Goal: Communication & Community: Answer question/provide support

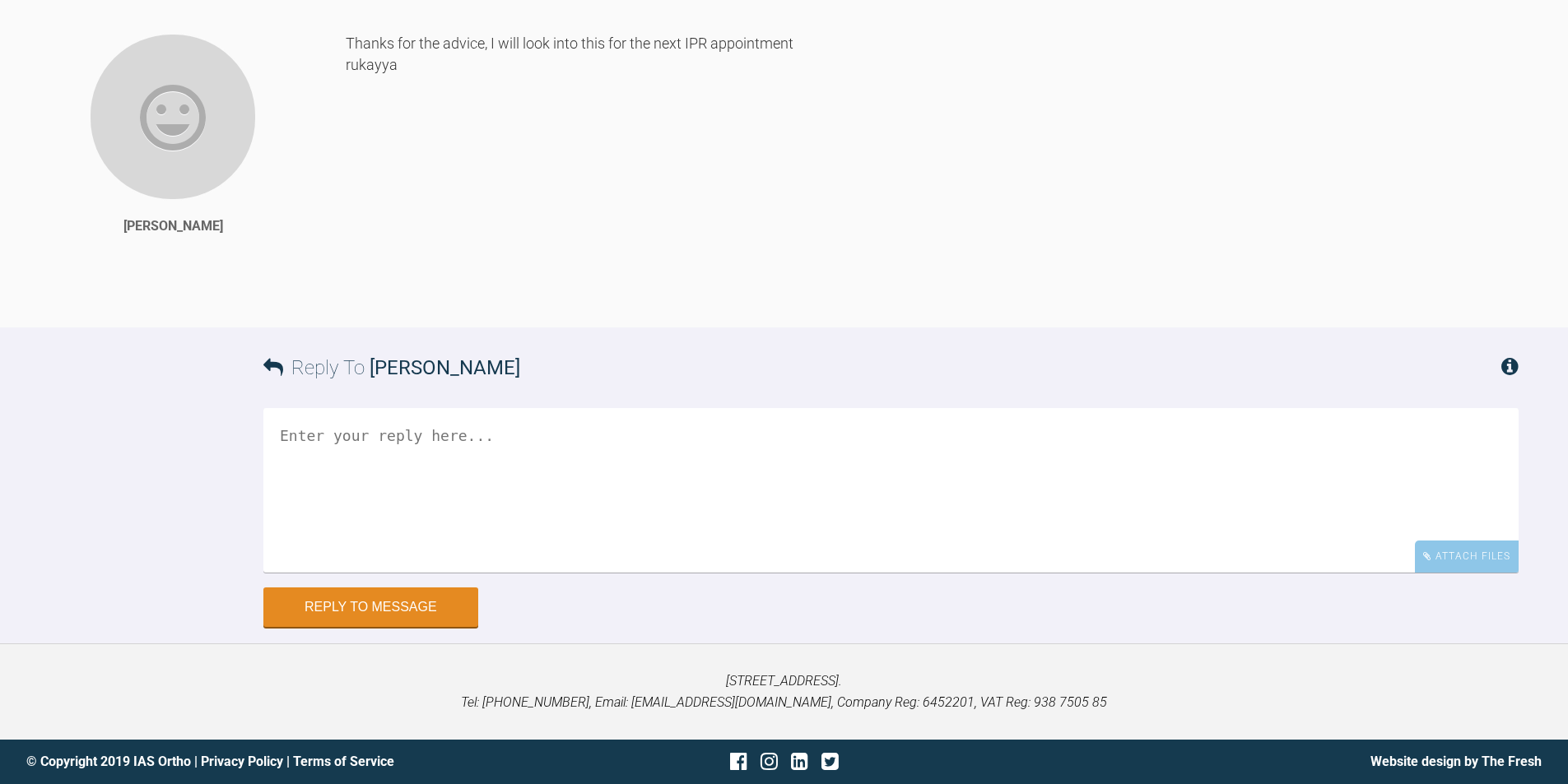
scroll to position [6990, 0]
click at [628, 490] on textarea at bounding box center [891, 490] width 1255 height 165
type textarea "h"
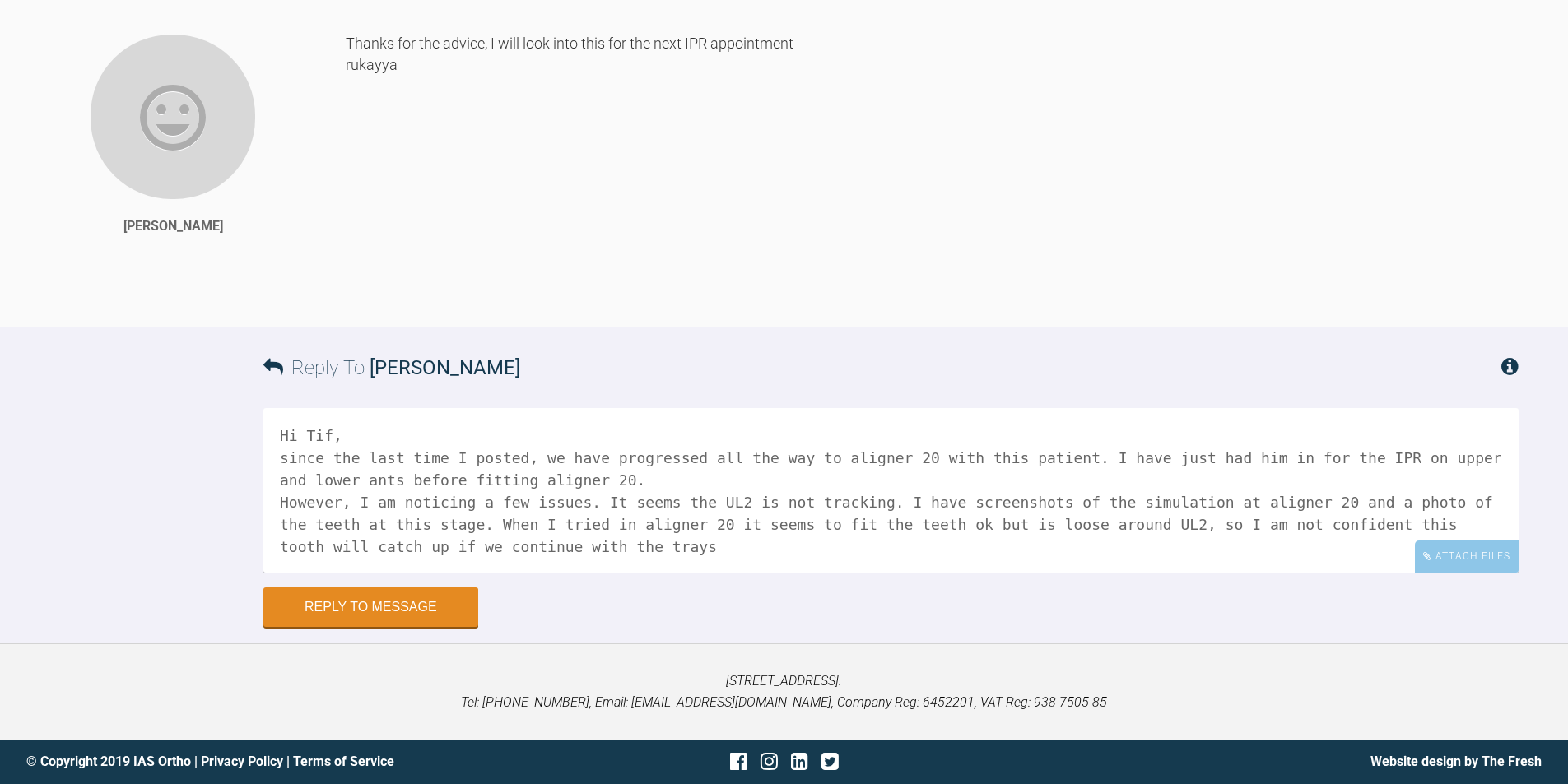
click at [514, 549] on textarea "Hi Tif, since the last time I posted, we have progressed all the way to aligner…" at bounding box center [891, 490] width 1255 height 165
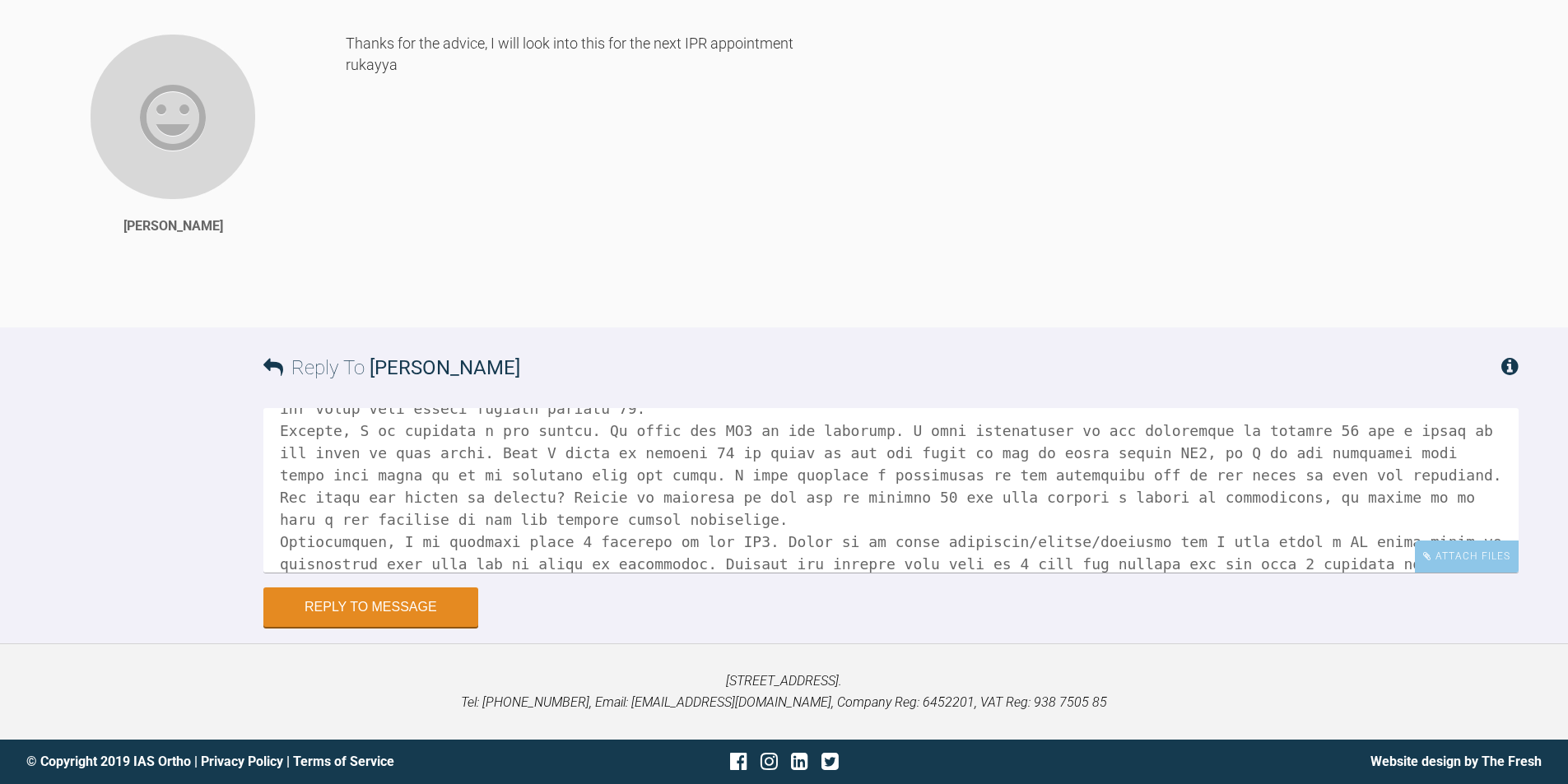
scroll to position [73, 0]
click at [658, 427] on textarea at bounding box center [891, 490] width 1255 height 165
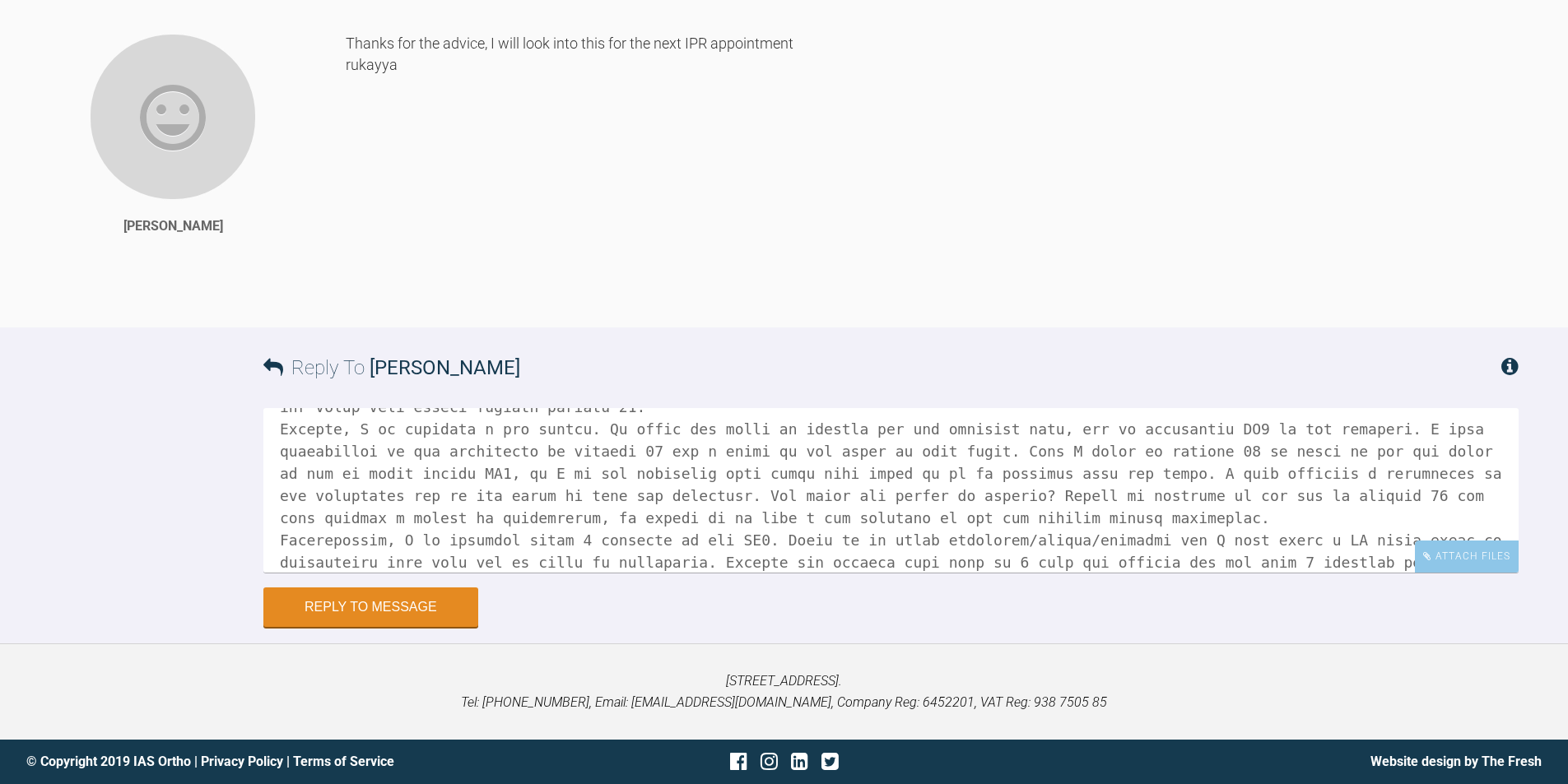
scroll to position [0, 0]
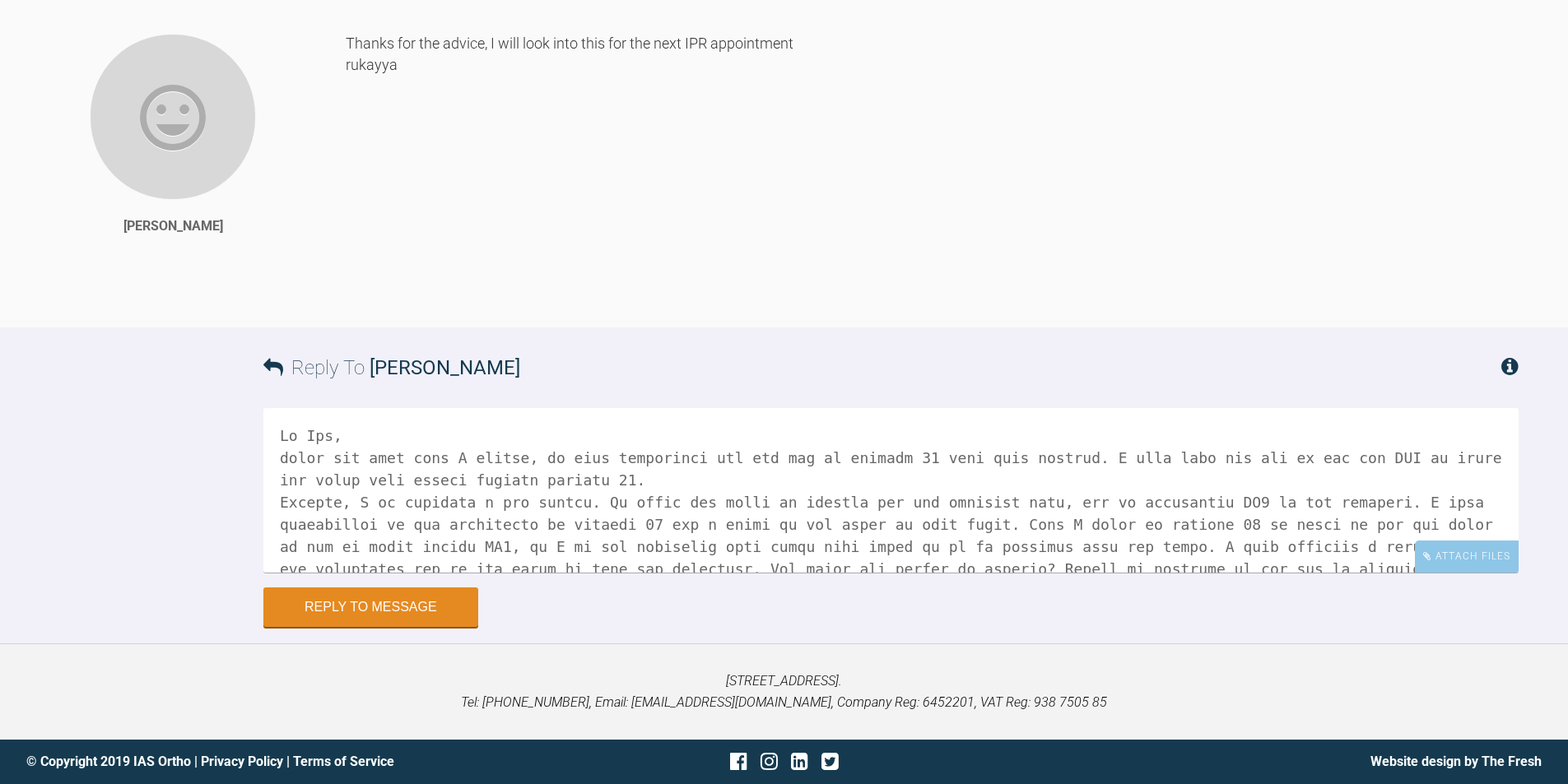
drag, startPoint x: 864, startPoint y: 454, endPoint x: 1324, endPoint y: 508, distance: 463.2
click at [1324, 508] on textarea at bounding box center [891, 490] width 1255 height 165
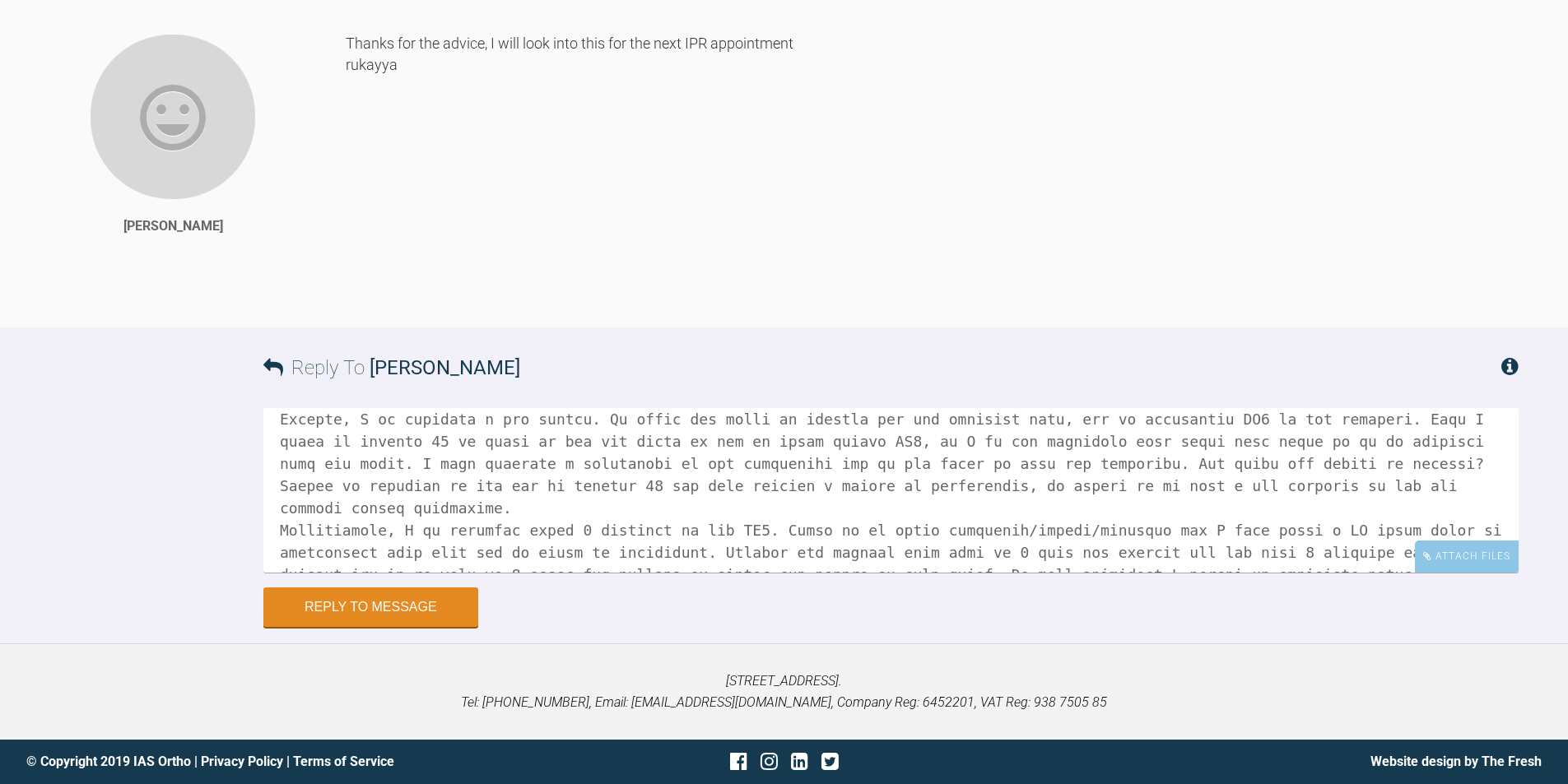
scroll to position [91, 0]
click at [959, 457] on textarea at bounding box center [891, 490] width 1255 height 165
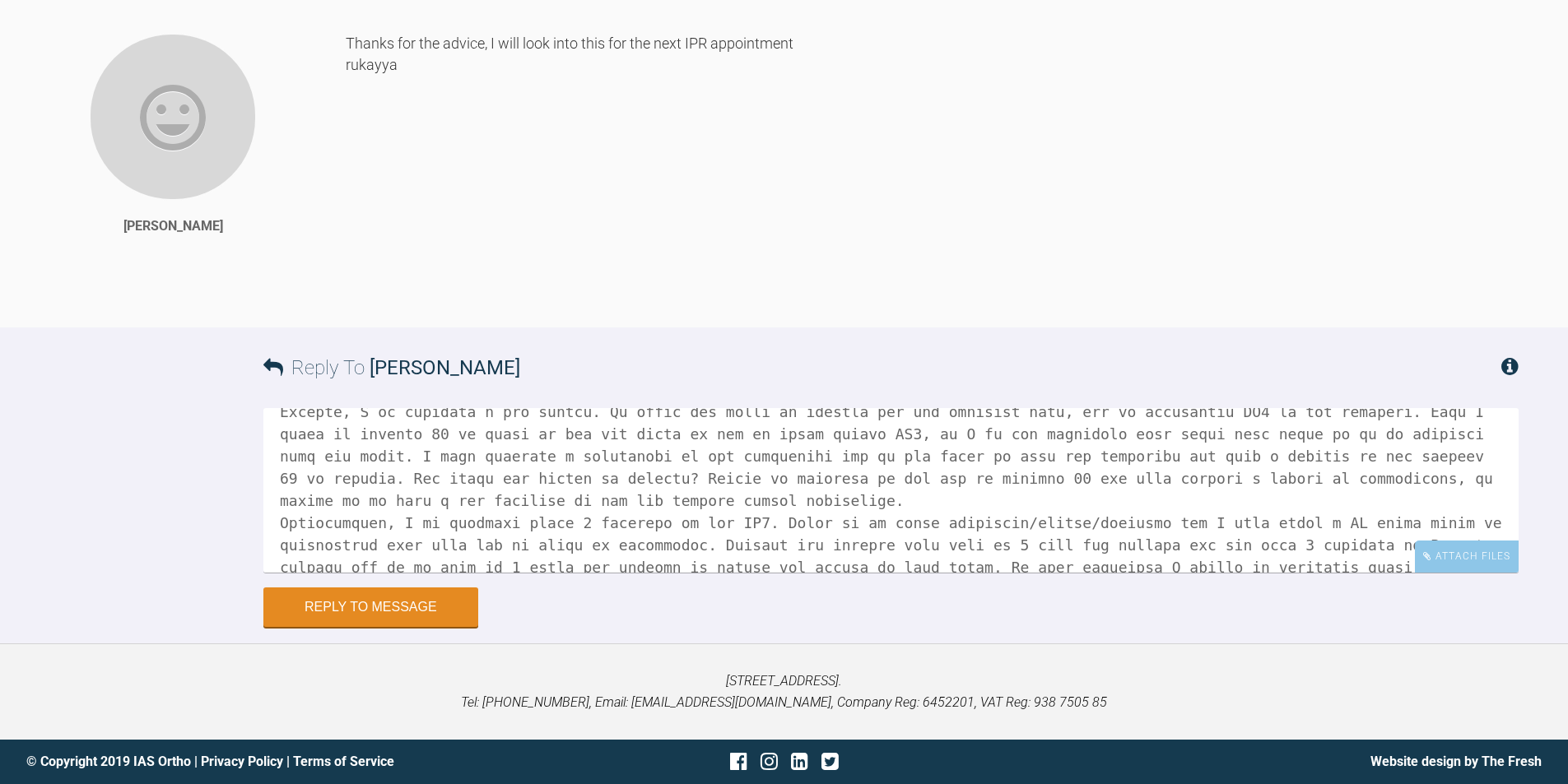
scroll to position [112, 0]
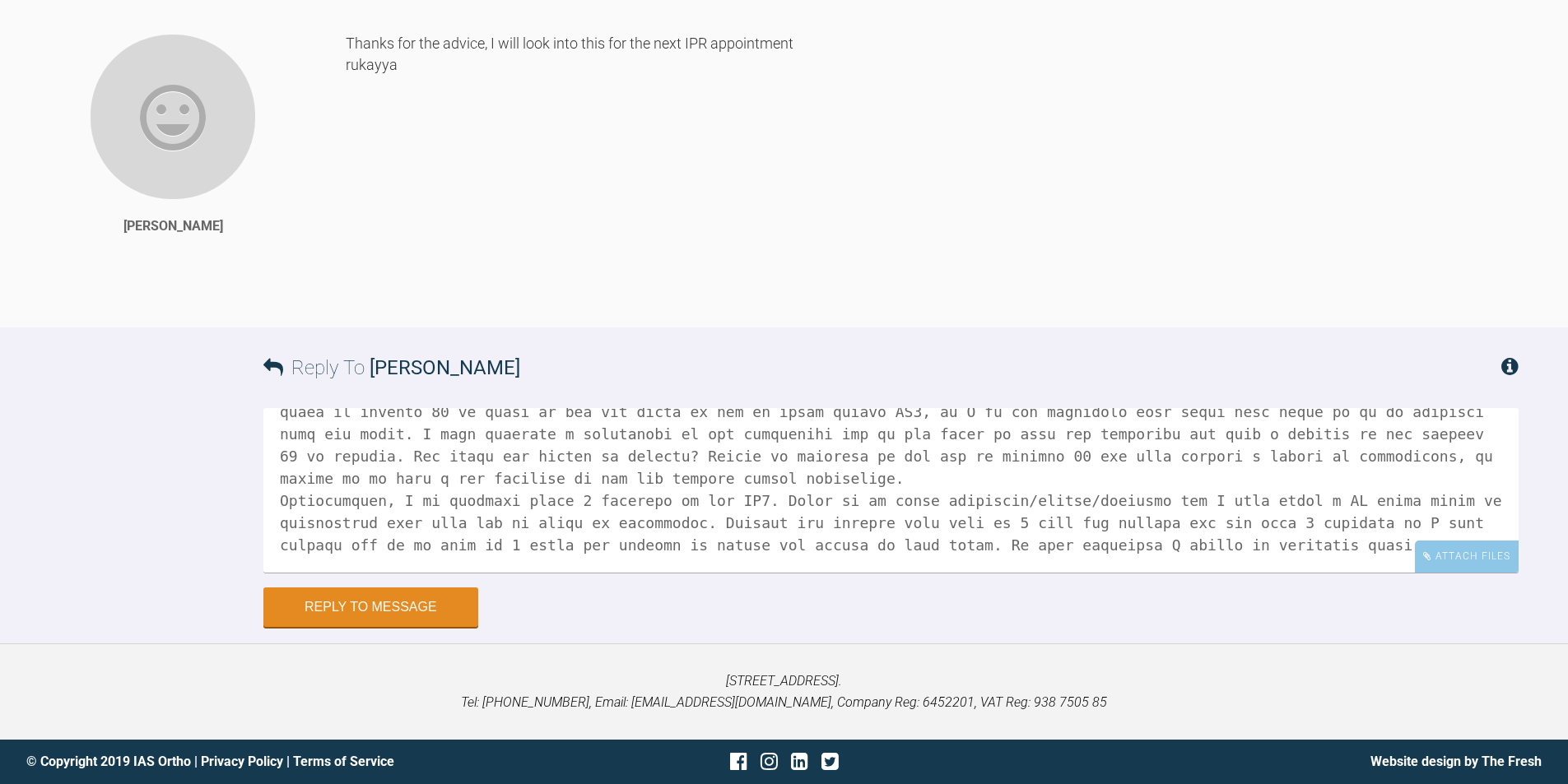
click at [1238, 545] on textarea at bounding box center [891, 490] width 1255 height 165
type textarea "Hi Tif, since the last time I posted, we have progressed all the way to aligner…"
click at [1479, 562] on div "Attach Files" at bounding box center [1466, 556] width 103 height 32
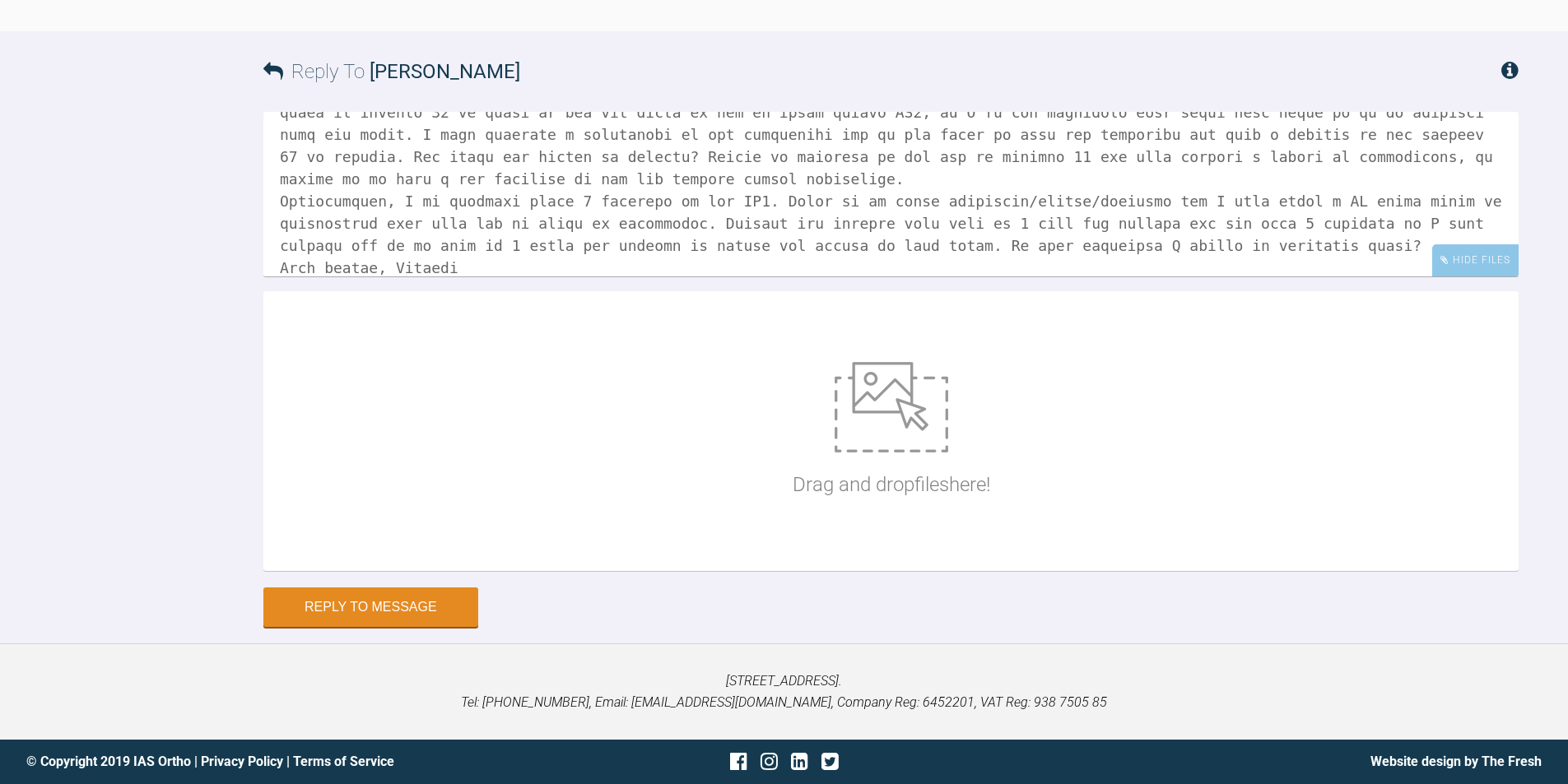
scroll to position [7286, 0]
click at [879, 455] on div "Drag and drop files here!" at bounding box center [891, 431] width 198 height 247
type input "C:\fakepath\zahur waghat pa ul1 [DATE].jpg"
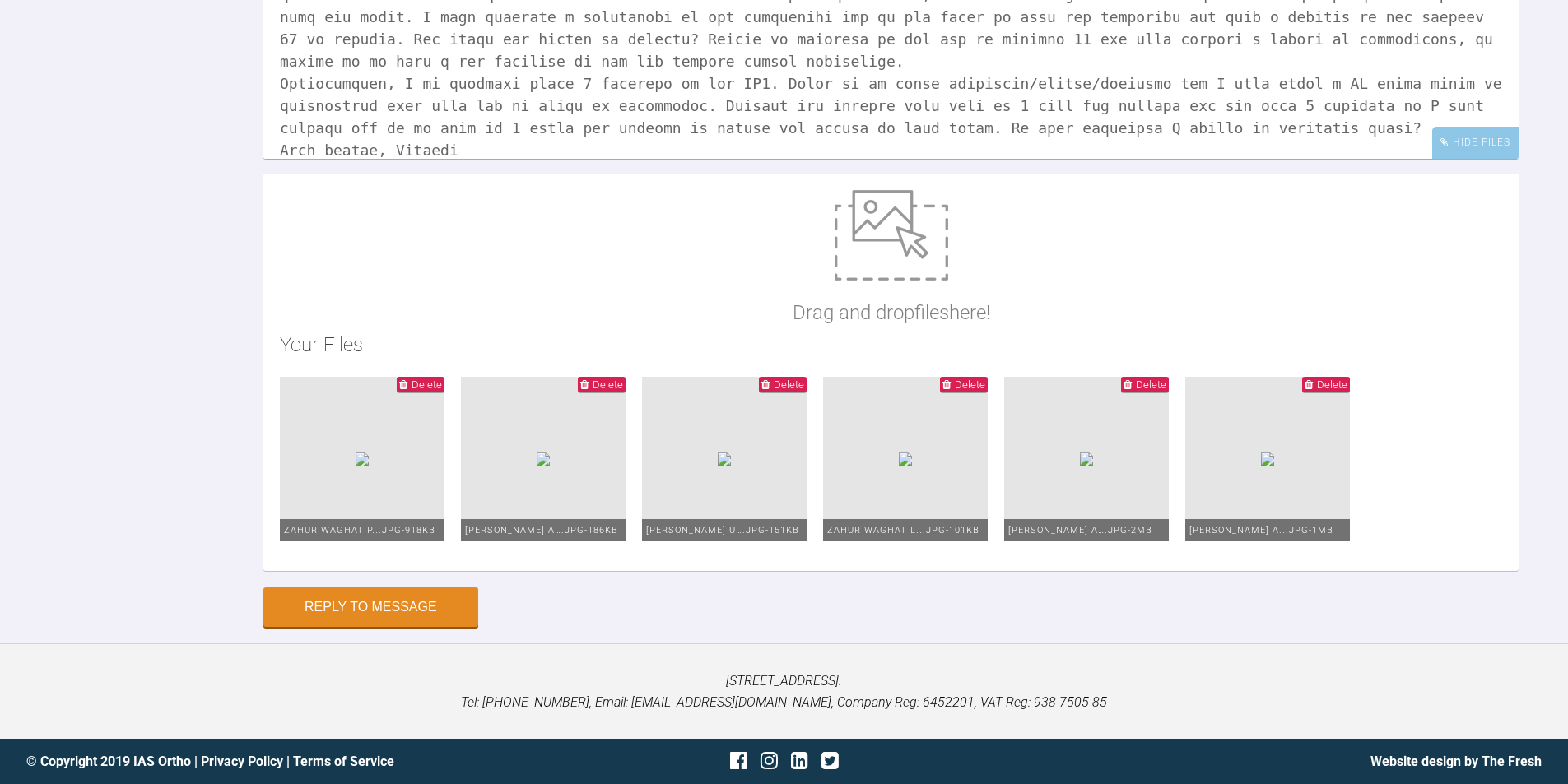
scroll to position [0, 0]
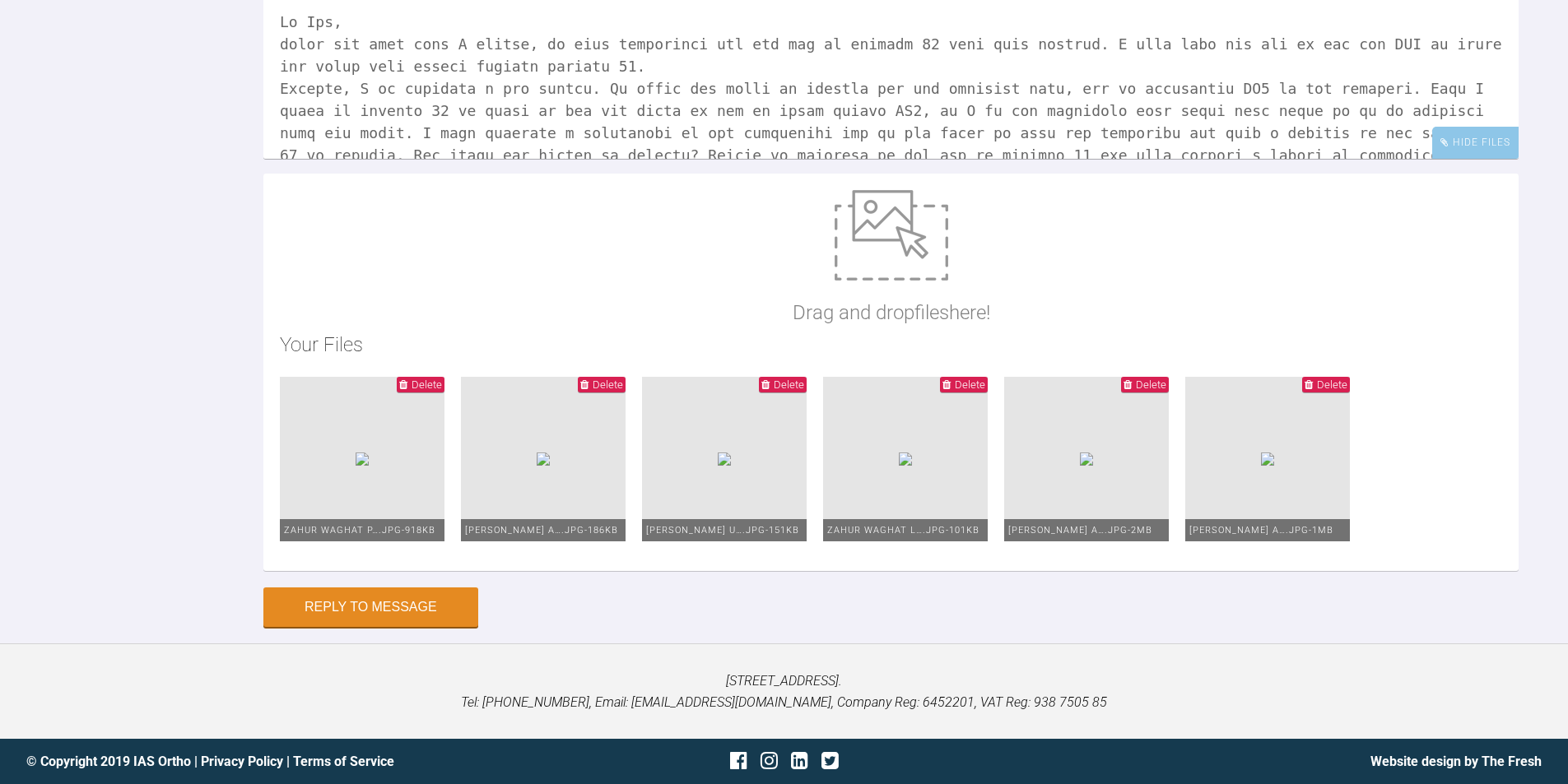
click at [290, 159] on textarea at bounding box center [891, 77] width 1255 height 165
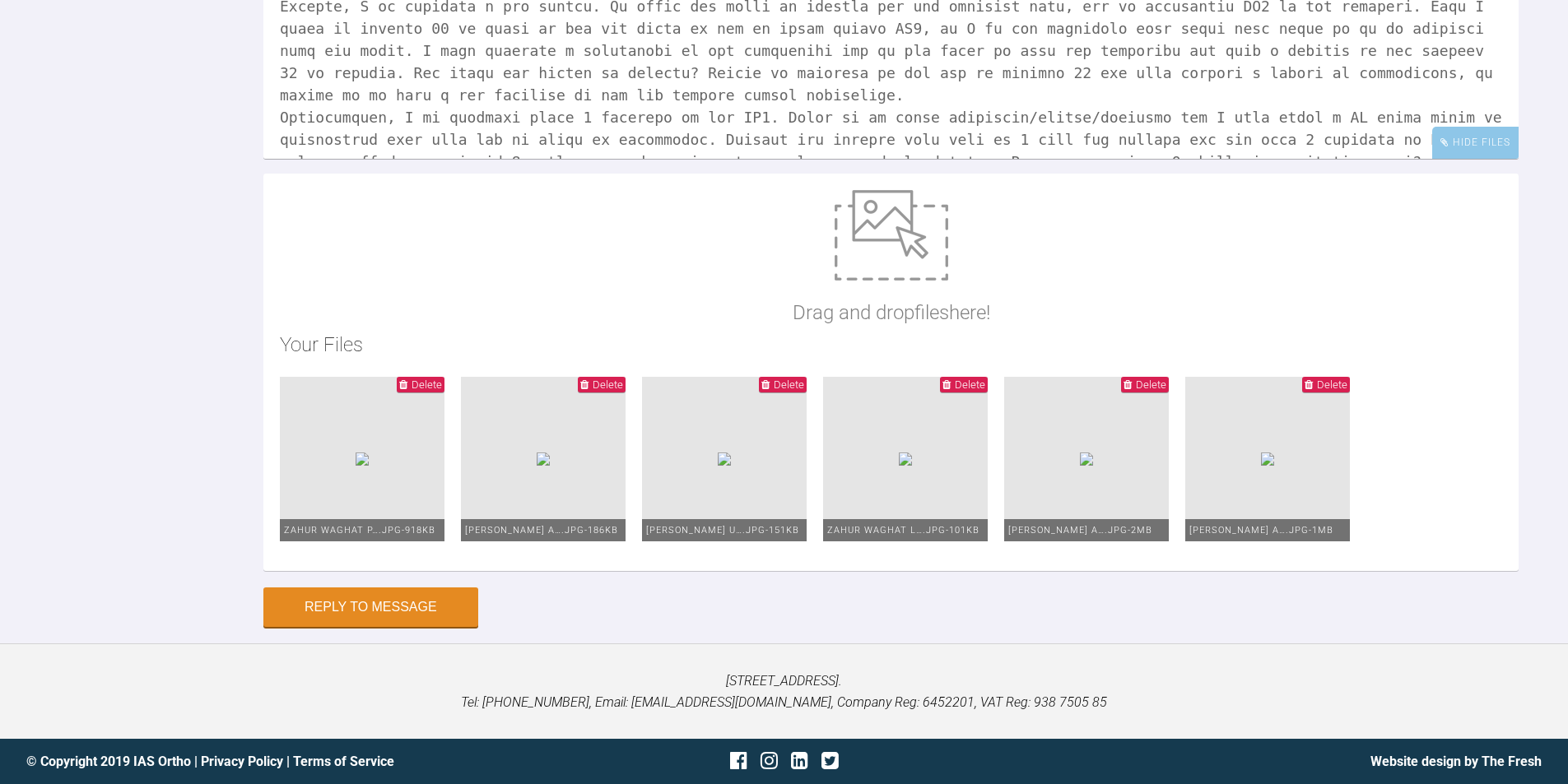
scroll to position [135, 0]
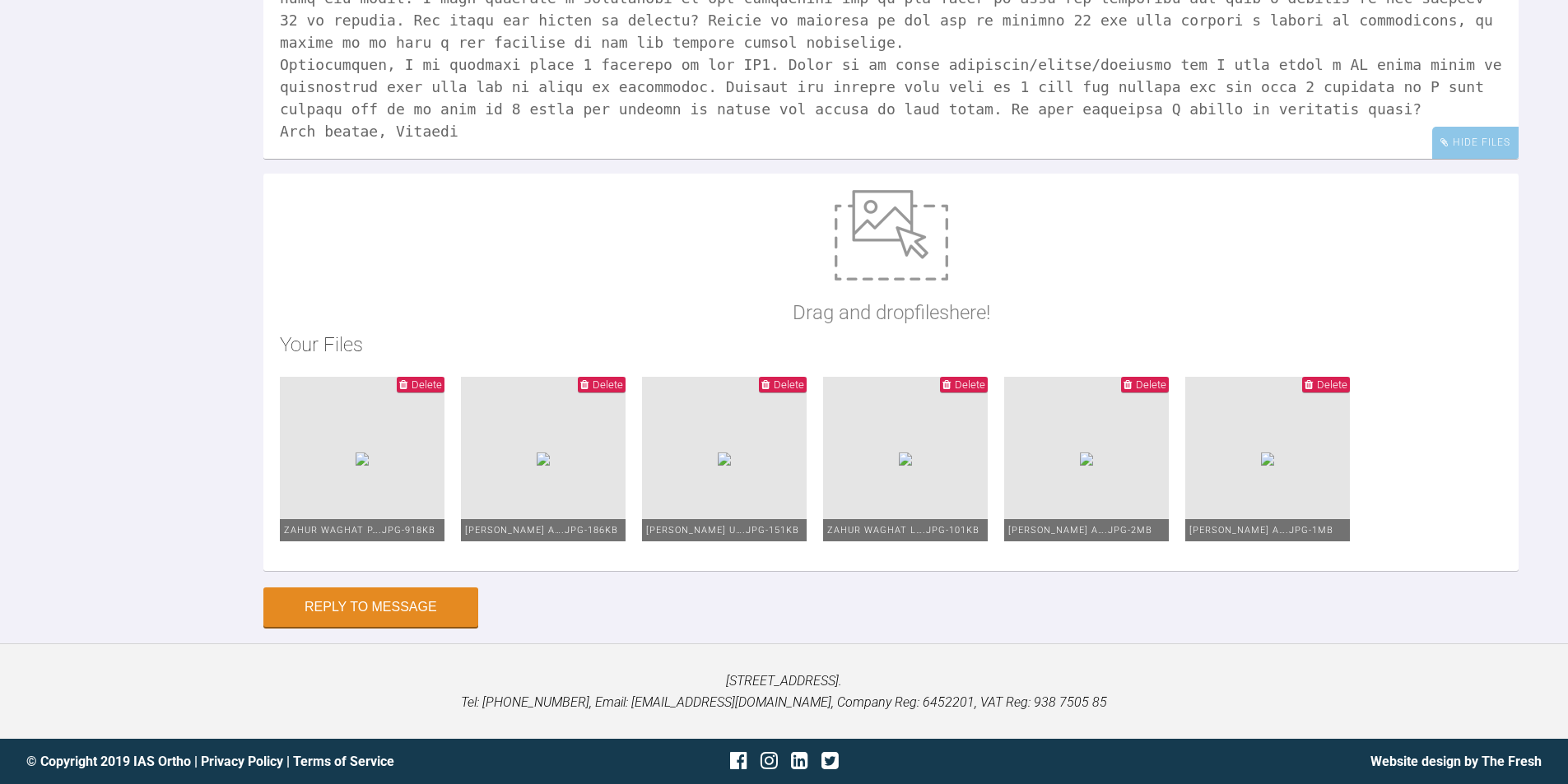
click at [516, 159] on textarea at bounding box center [891, 77] width 1255 height 165
click at [527, 159] on textarea at bounding box center [891, 77] width 1255 height 165
type textarea "Hi Tif, Since the last time I posted, we have progressed all the way to aligner…"
click at [383, 610] on button "Reply to Message" at bounding box center [370, 609] width 215 height 40
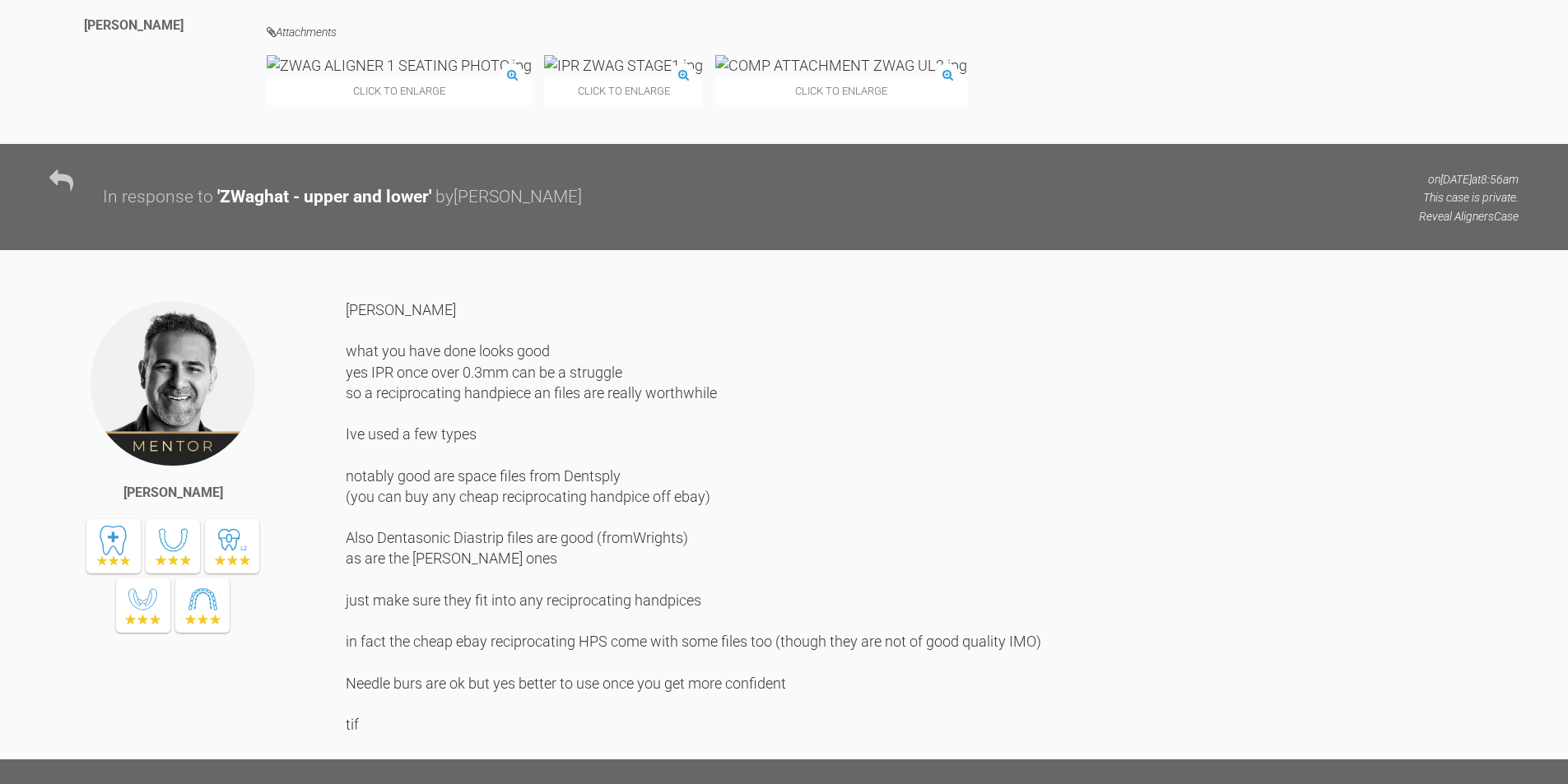
scroll to position [5522, 0]
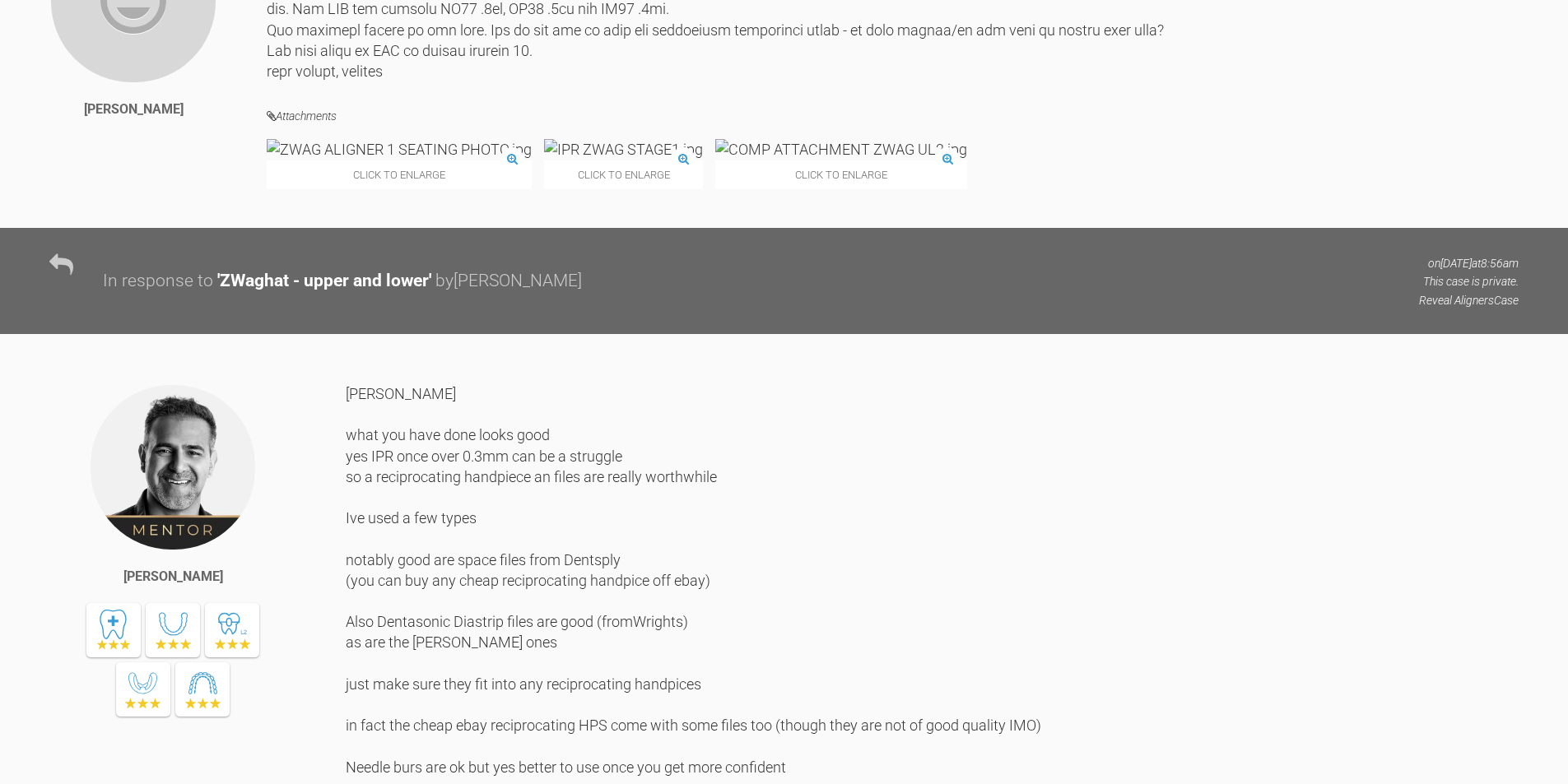
click at [353, 160] on img at bounding box center [399, 149] width 265 height 21
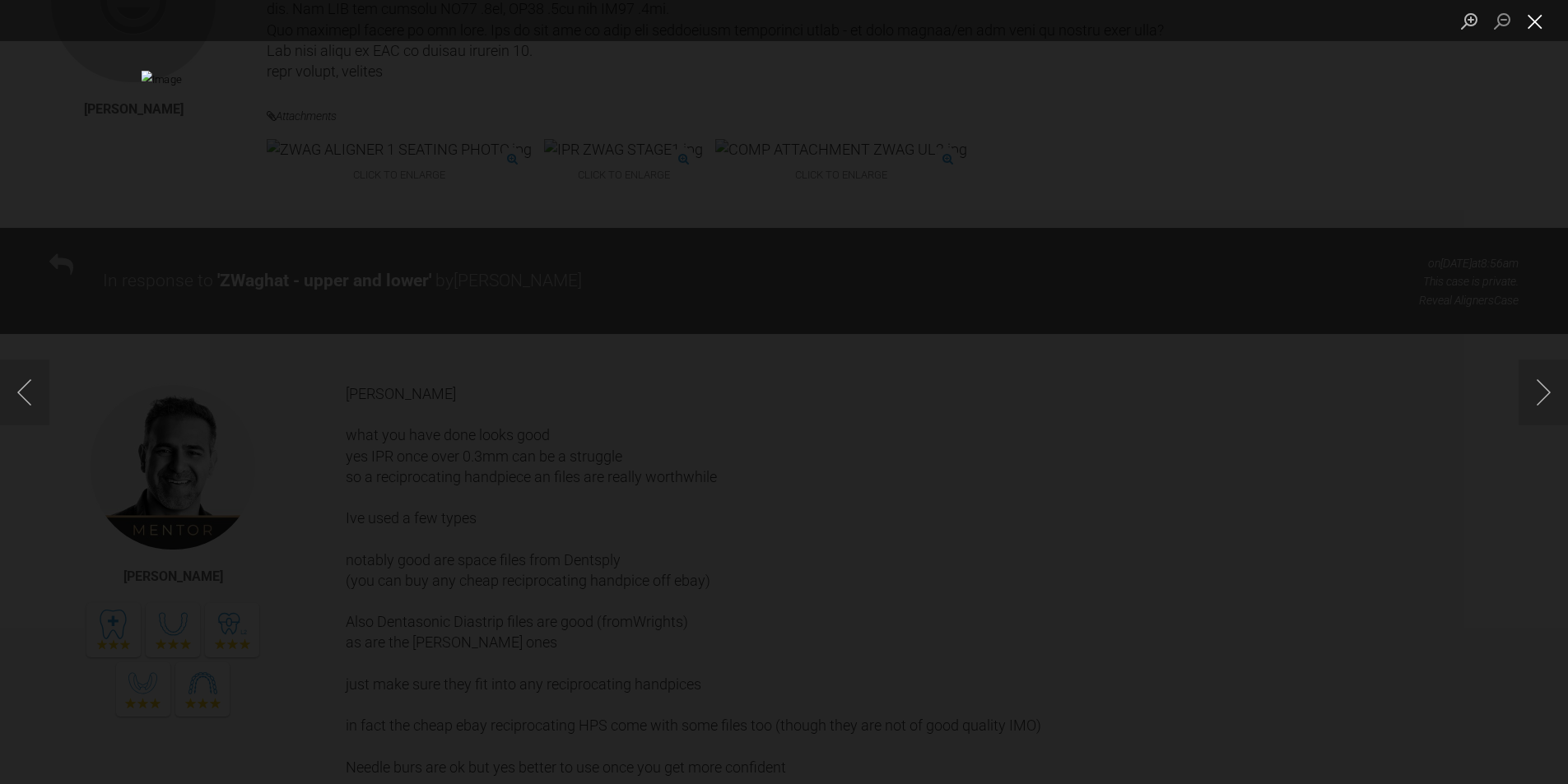
click at [1539, 19] on button "Close lightbox" at bounding box center [1535, 21] width 33 height 29
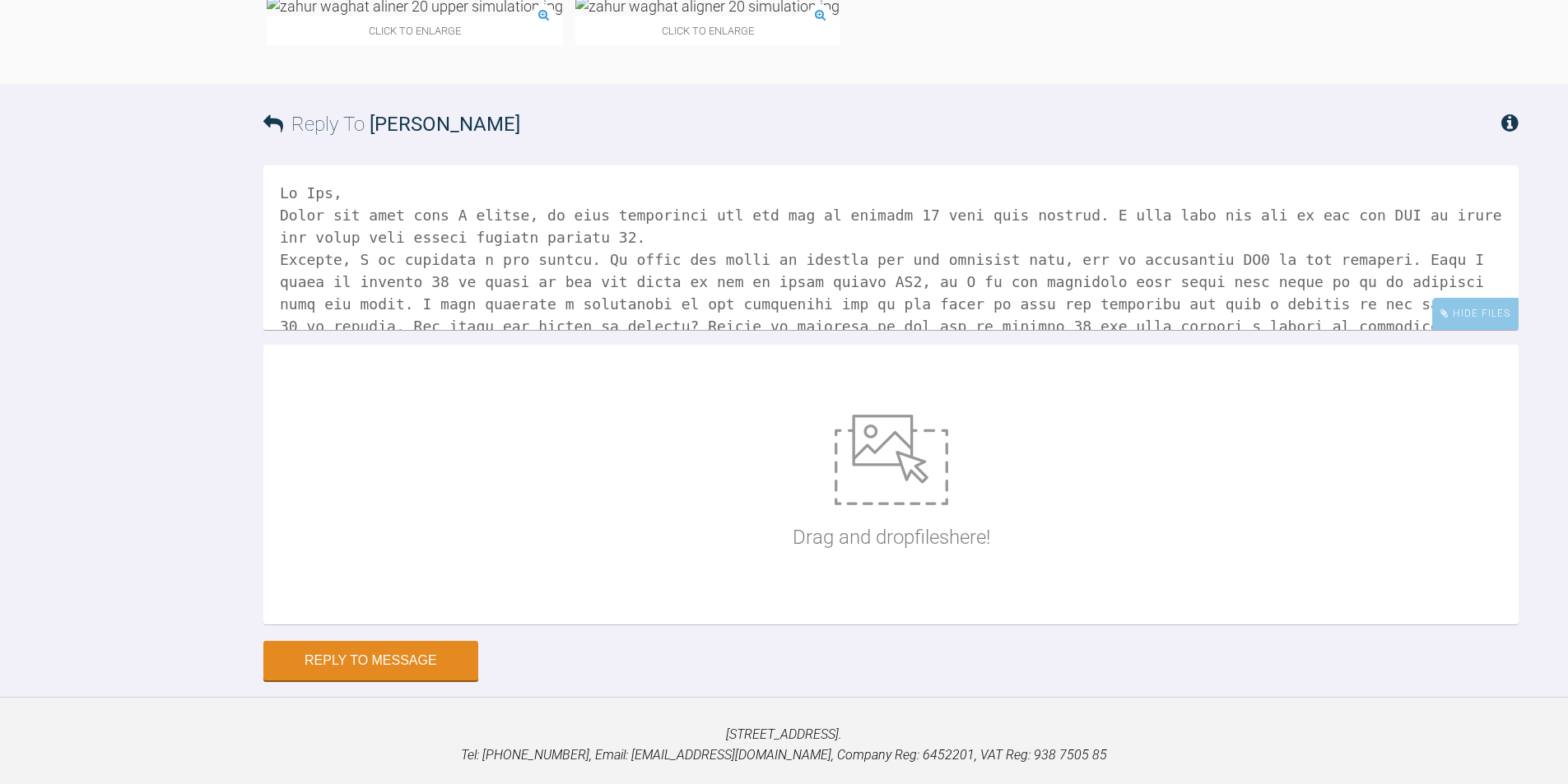
scroll to position [7579, 0]
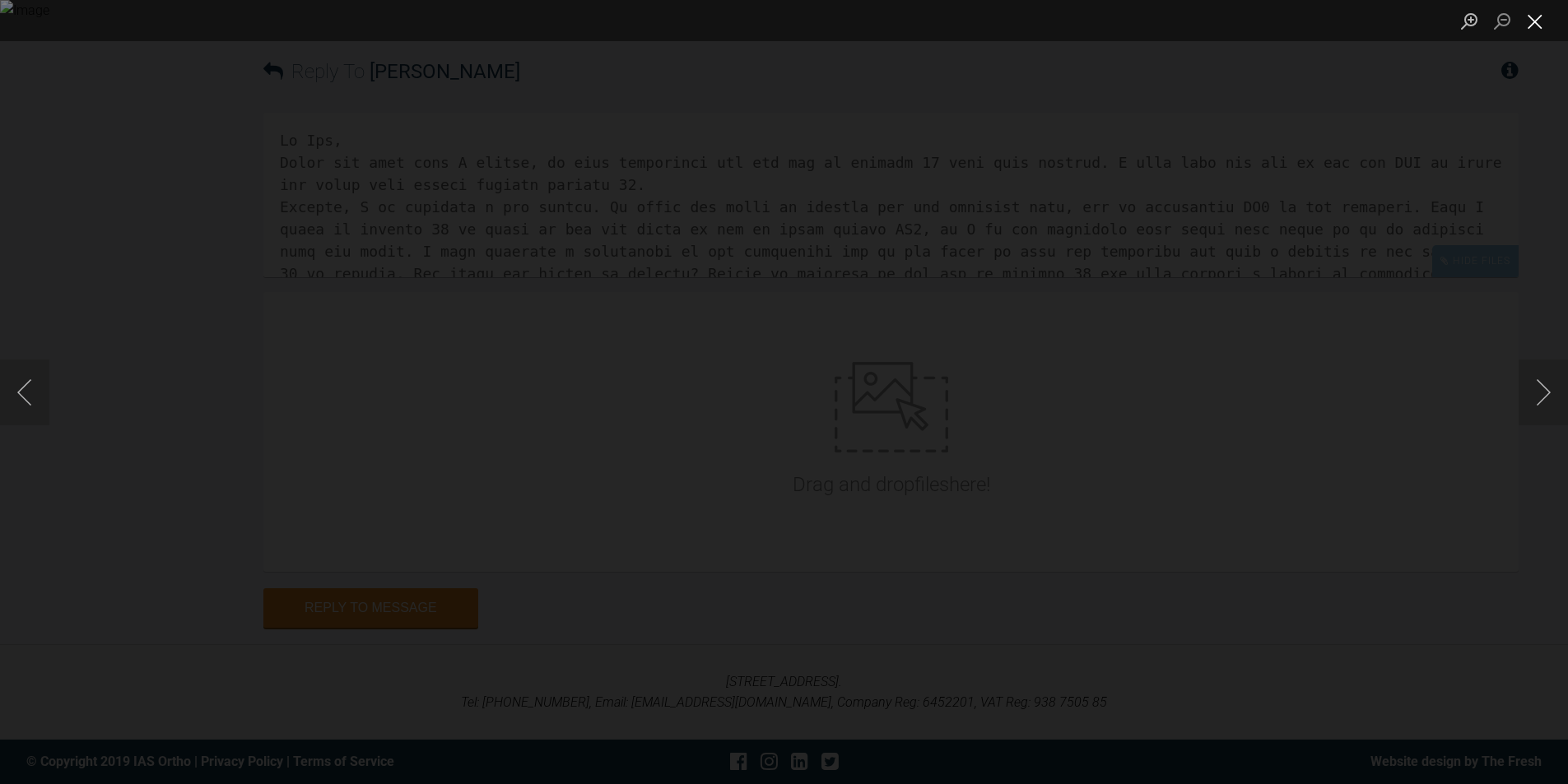
click at [1540, 15] on button "Close lightbox" at bounding box center [1535, 21] width 33 height 29
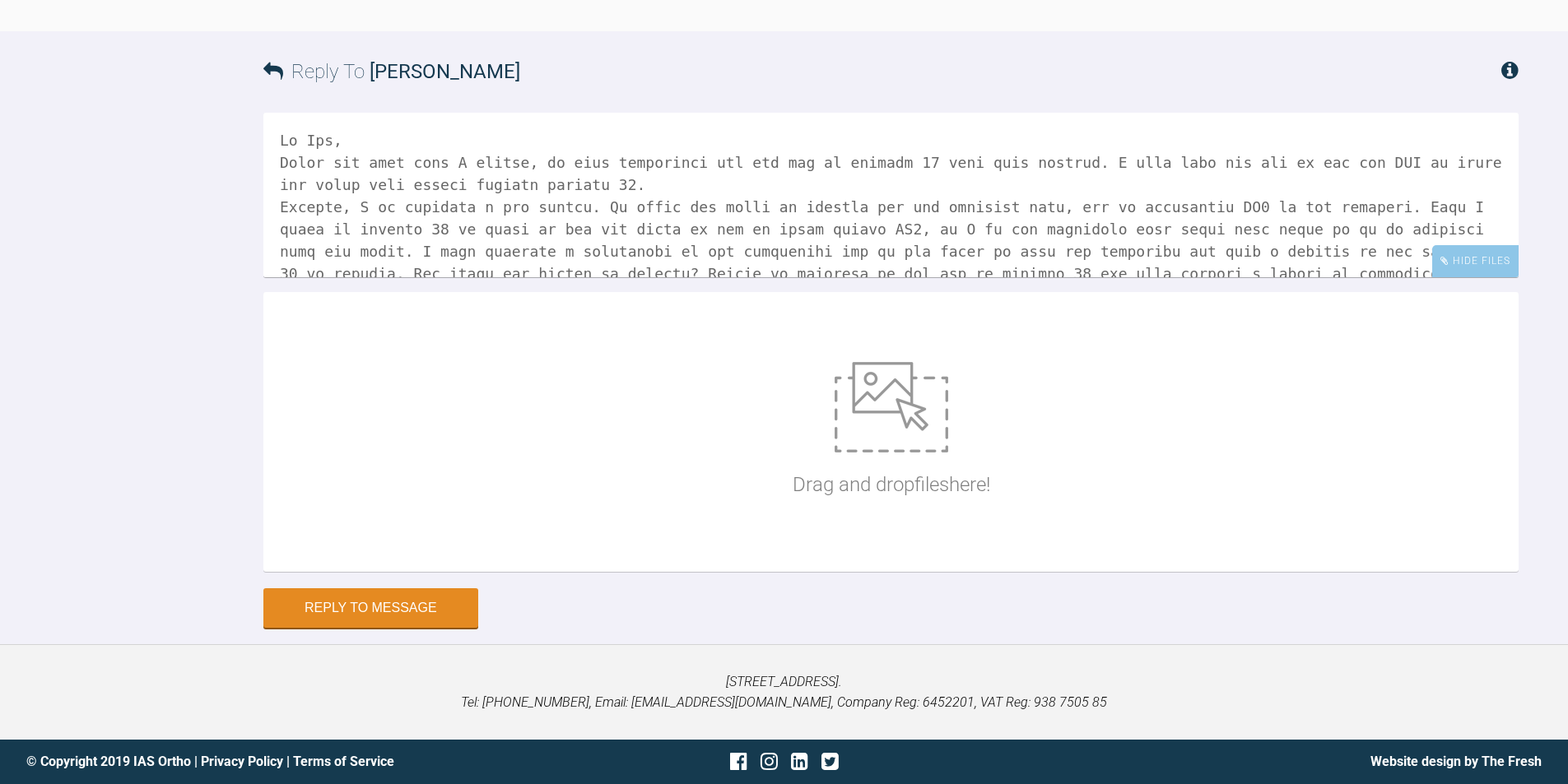
click at [560, 111] on div "Reply To [PERSON_NAME]" at bounding box center [891, 71] width 1255 height 81
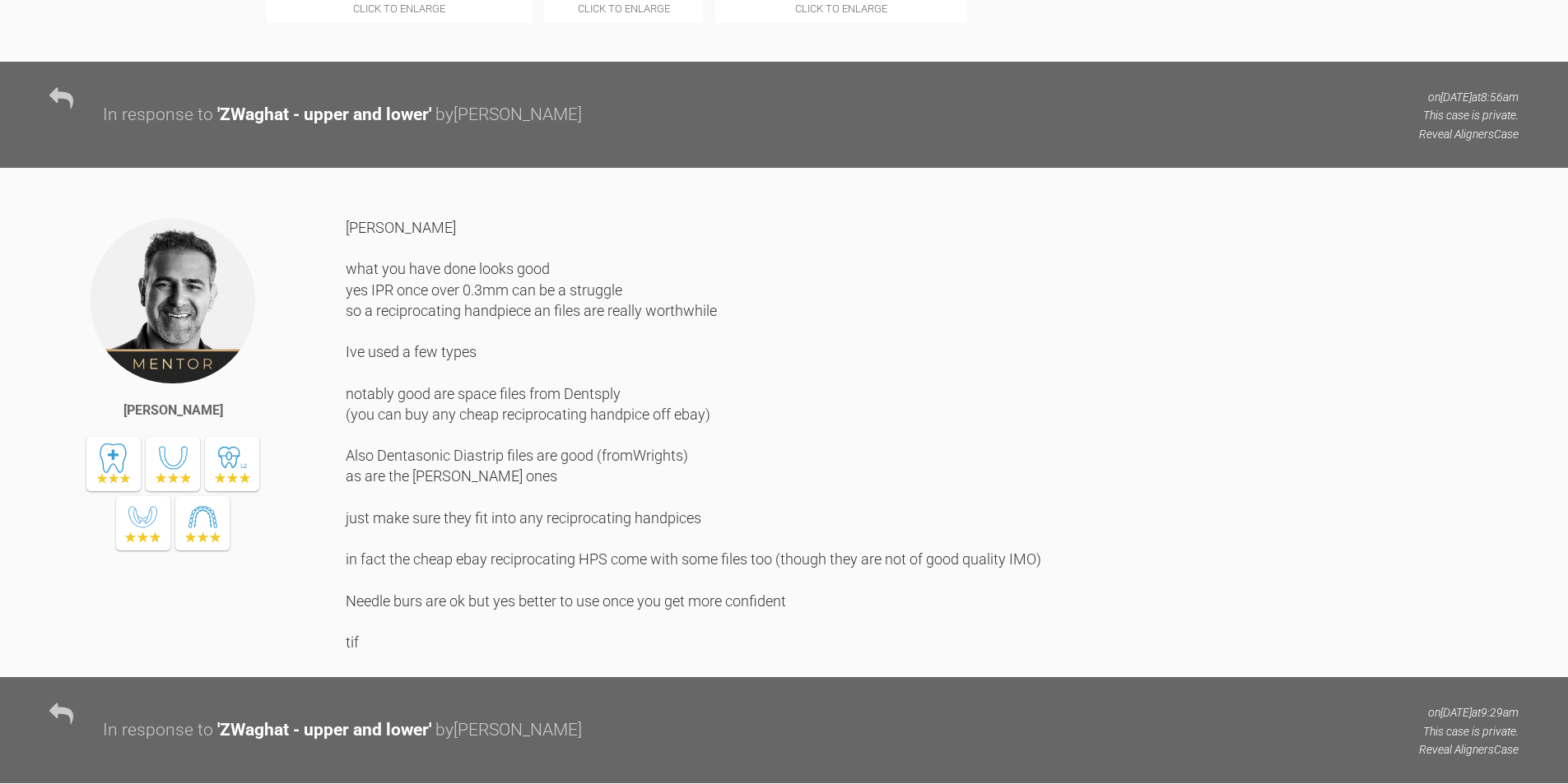
scroll to position [5686, 0]
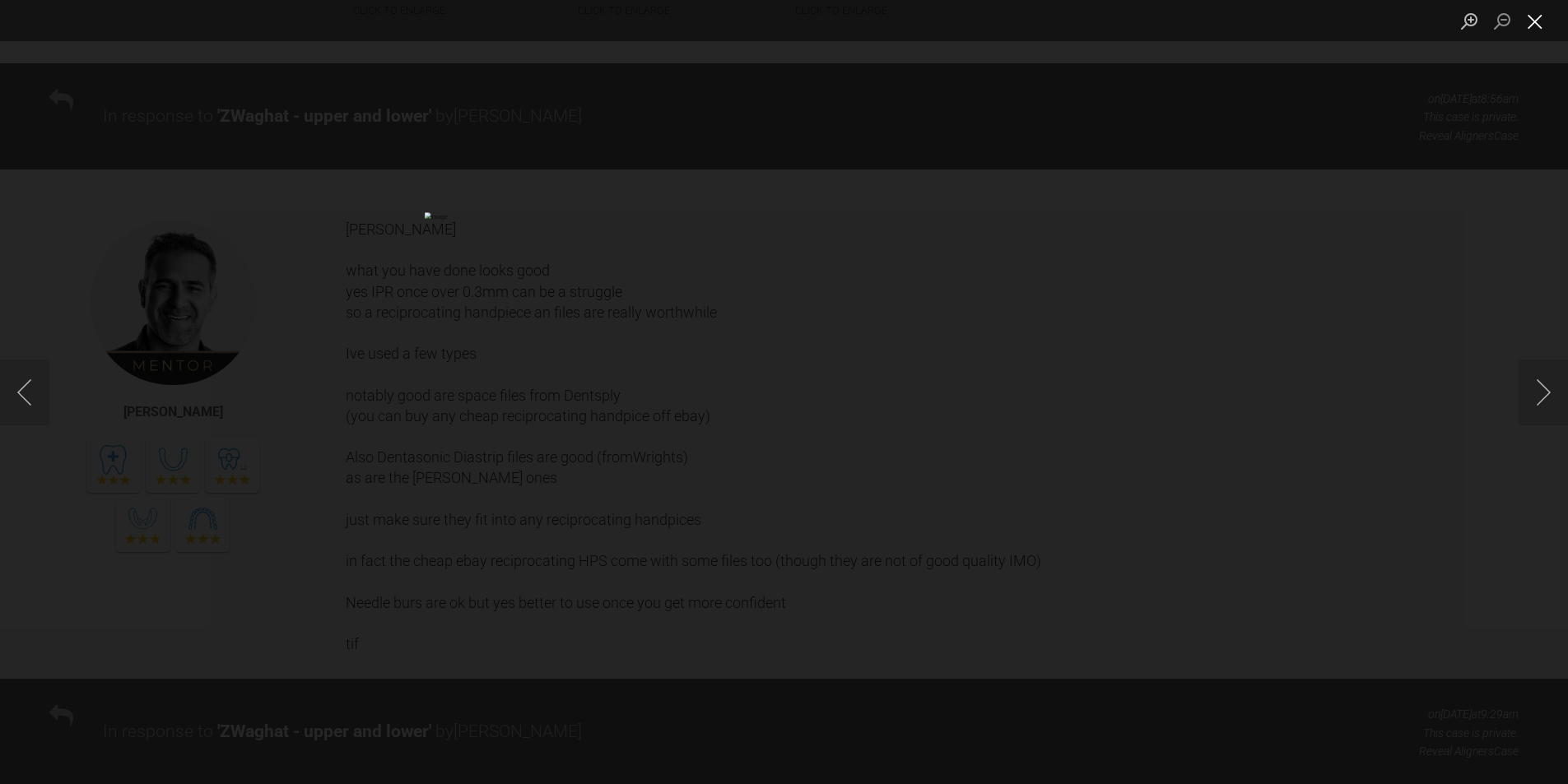
click at [1544, 23] on button "Close lightbox" at bounding box center [1535, 21] width 33 height 29
